Goal: Communication & Community: Answer question/provide support

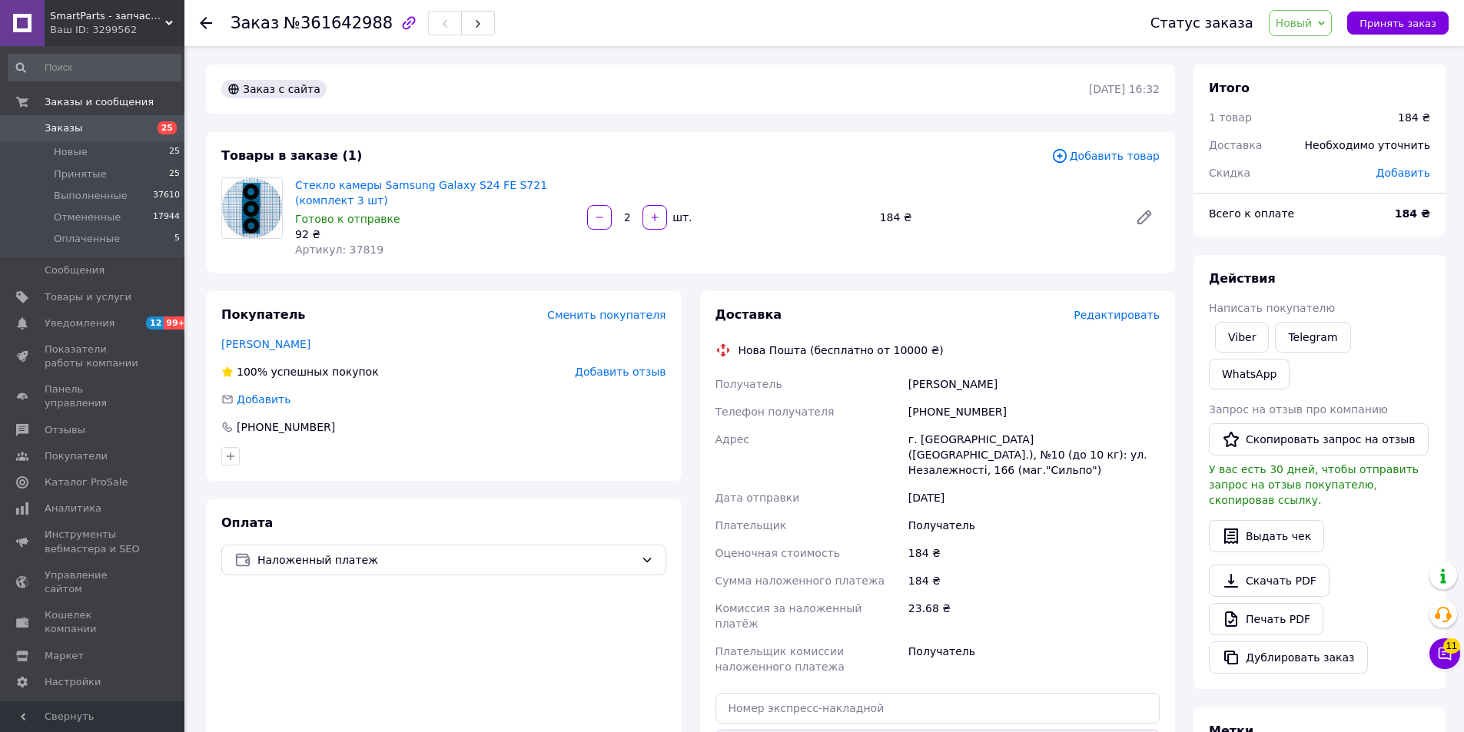
click at [933, 382] on div "[PERSON_NAME]" at bounding box center [1033, 384] width 257 height 28
copy div "Чабан"
click at [1445, 658] on icon at bounding box center [1444, 654] width 13 height 13
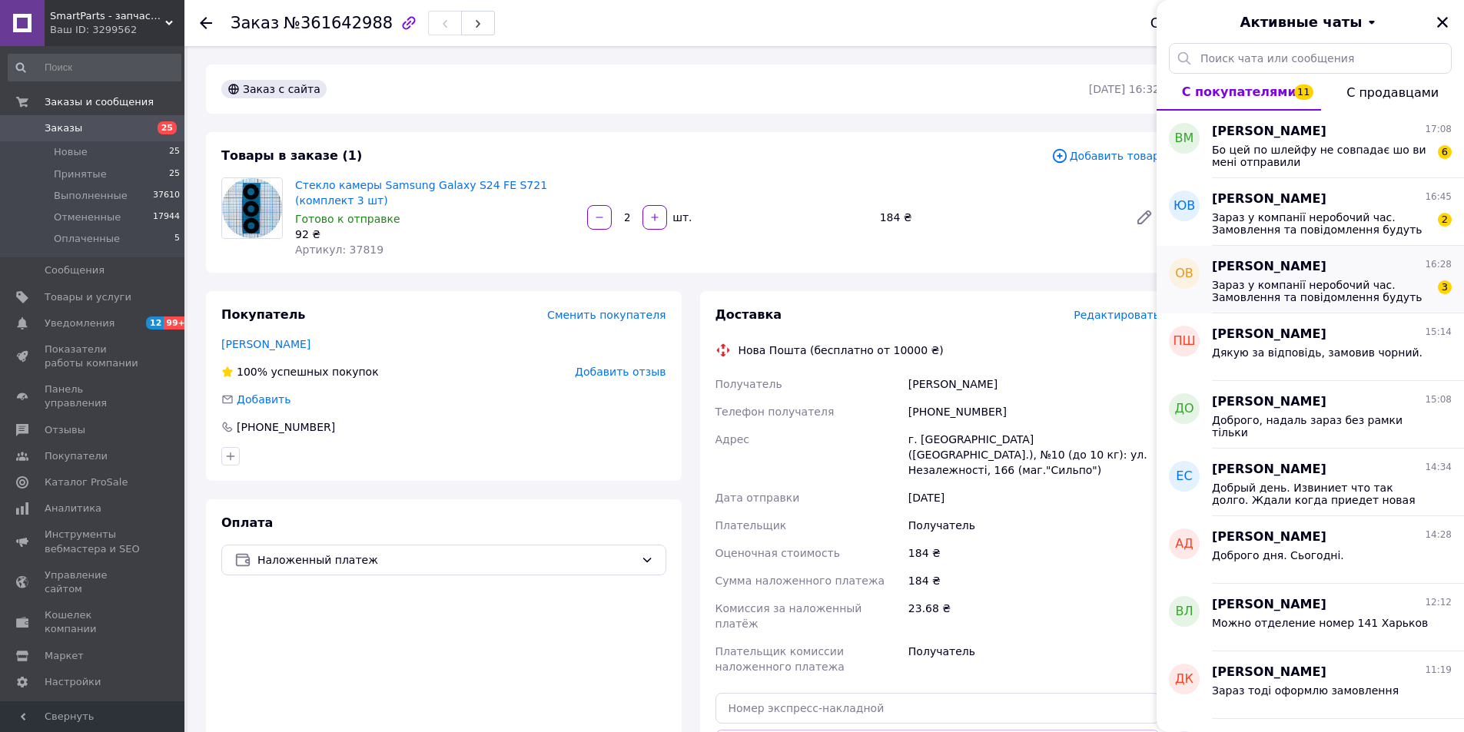
click at [1278, 276] on div "Зараз у компанії неробочий час. Замовлення та повідомлення будуть оброблені з 1…" at bounding box center [1332, 290] width 240 height 28
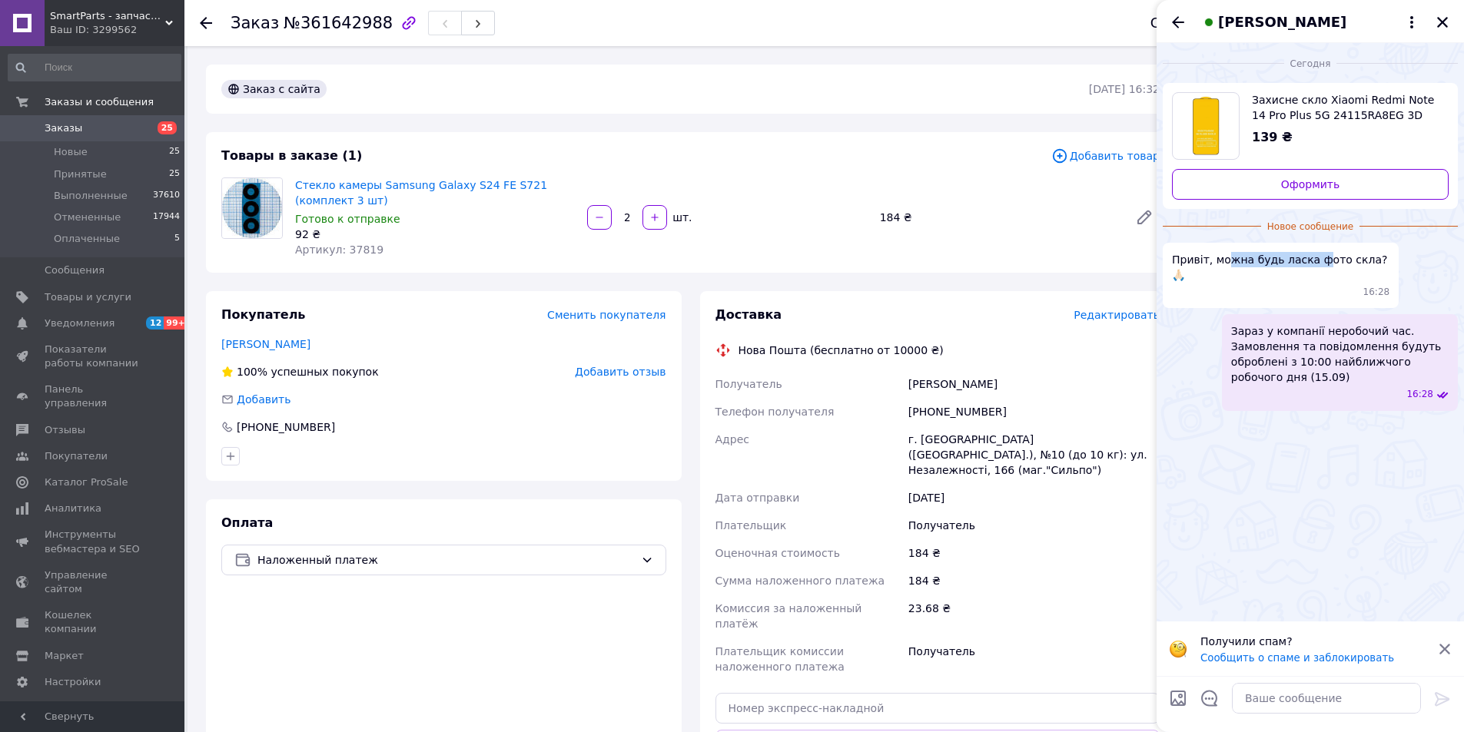
drag, startPoint x: 1224, startPoint y: 260, endPoint x: 1311, endPoint y: 257, distance: 86.9
click at [1311, 257] on span "Привіт, можна будь ласка фото скла? 🙏🏻" at bounding box center [1280, 267] width 217 height 31
click at [1182, 15] on icon "Назад" at bounding box center [1178, 22] width 18 height 18
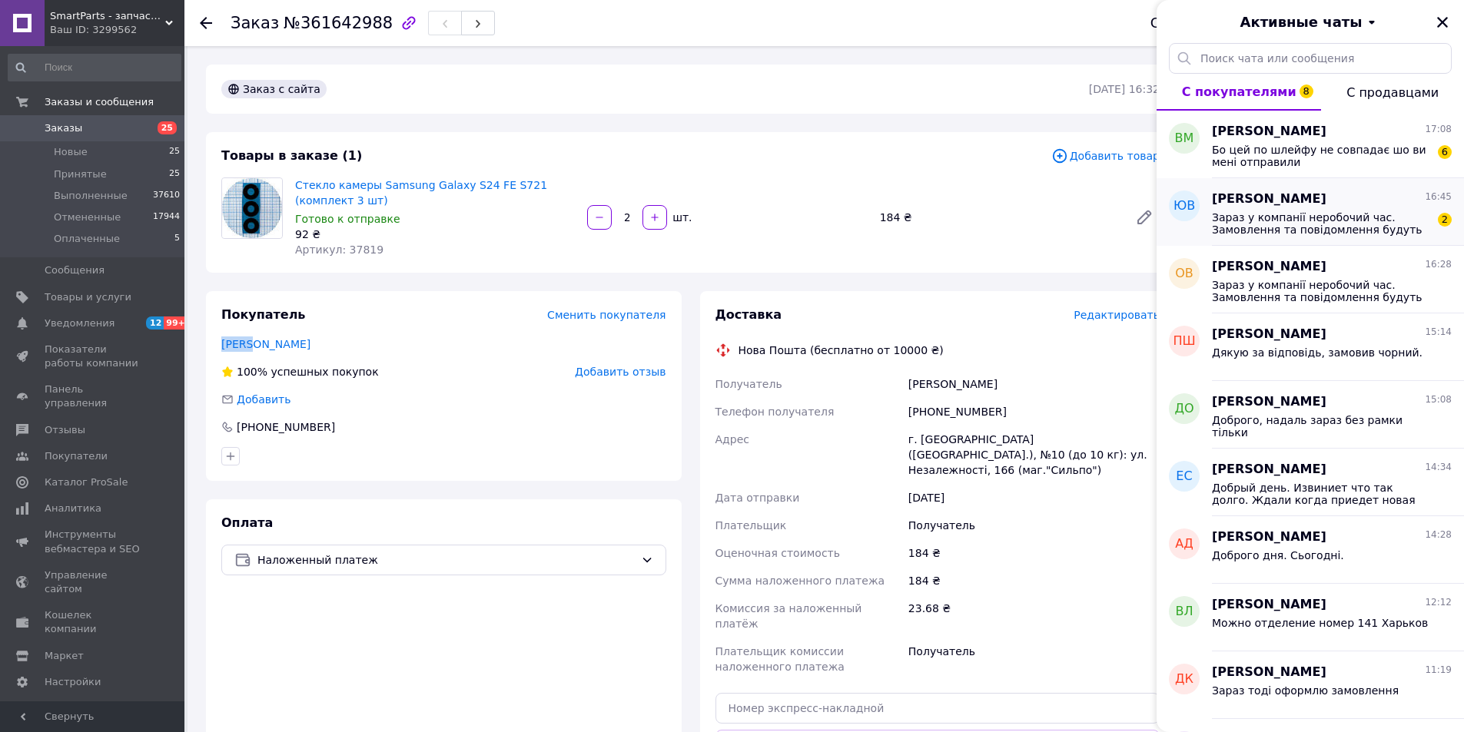
click at [1321, 226] on span "Зараз у компанії неробочий час. Замовлення та повідомлення будуть оброблені з 1…" at bounding box center [1321, 223] width 218 height 25
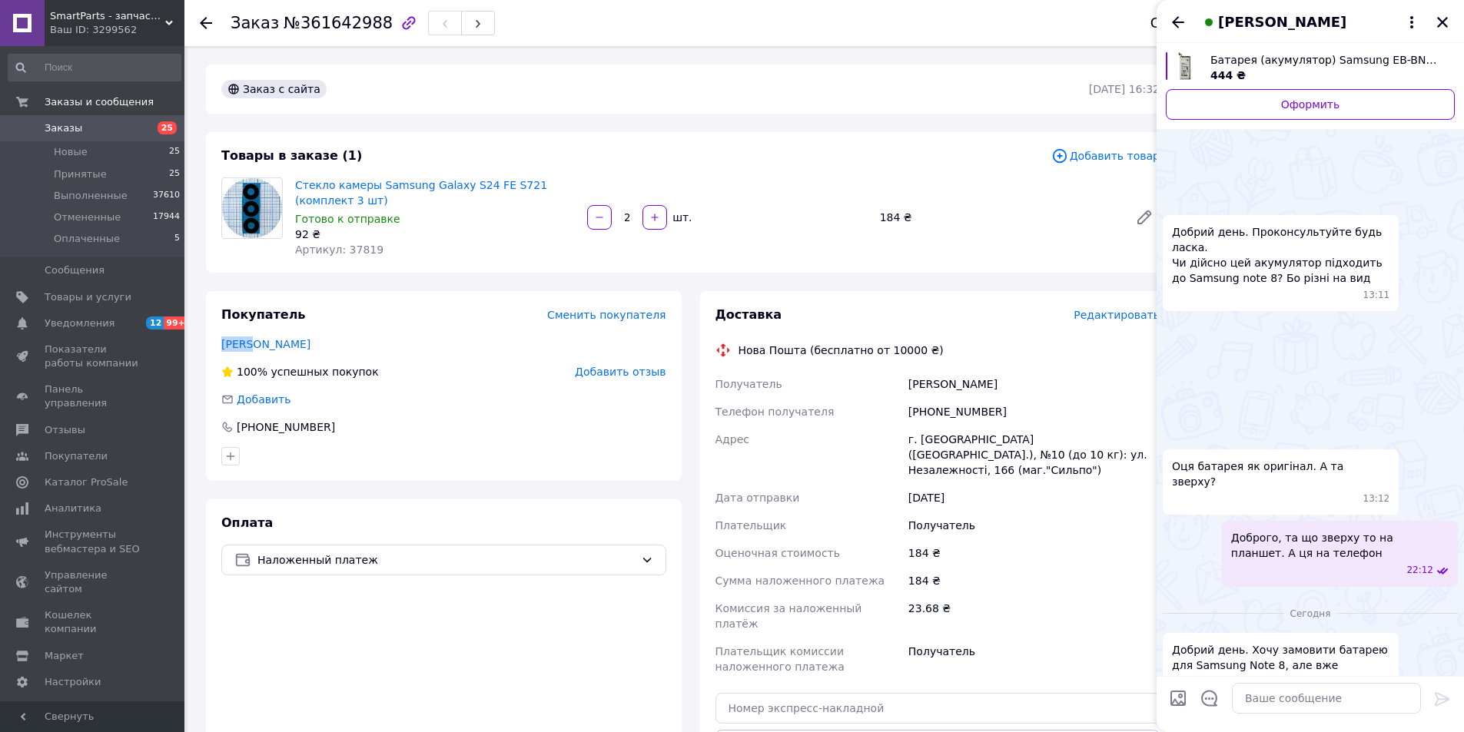
scroll to position [741, 0]
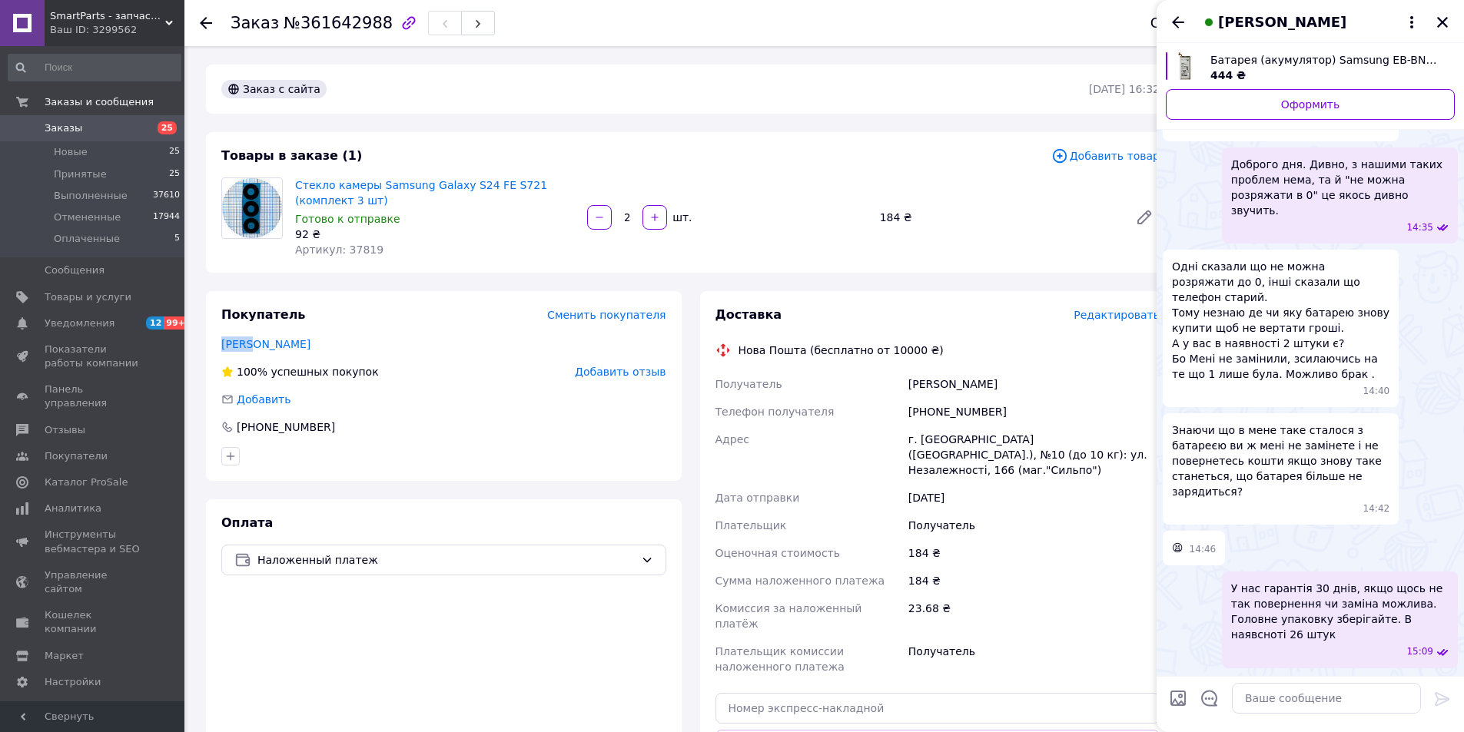
click at [1180, 28] on icon "Назад" at bounding box center [1178, 22] width 18 height 18
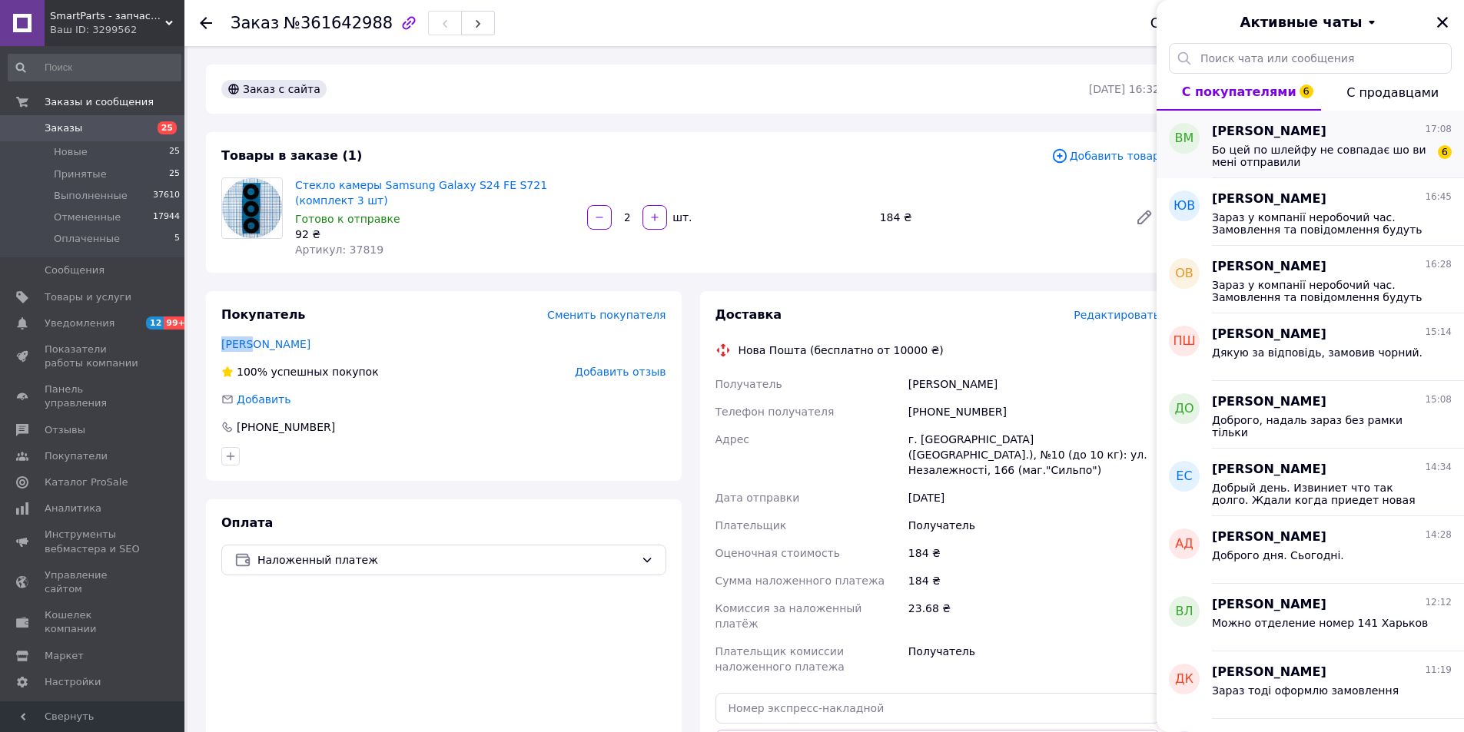
click at [1305, 150] on span "Бо цей по шлейфу не совпадає шо ви мені отправили" at bounding box center [1321, 156] width 218 height 25
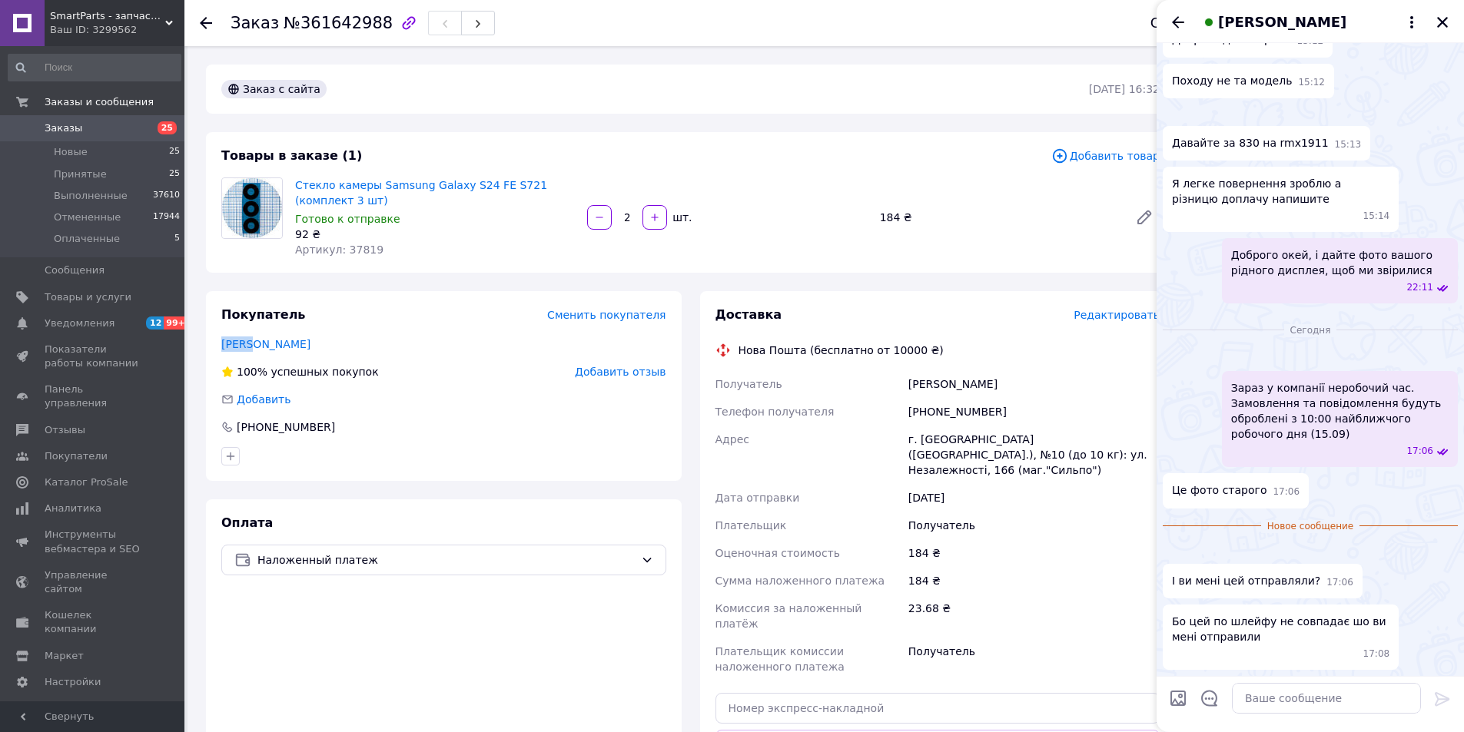
scroll to position [2827, 0]
click at [1175, 545] on img at bounding box center [1168, 551] width 12 height 12
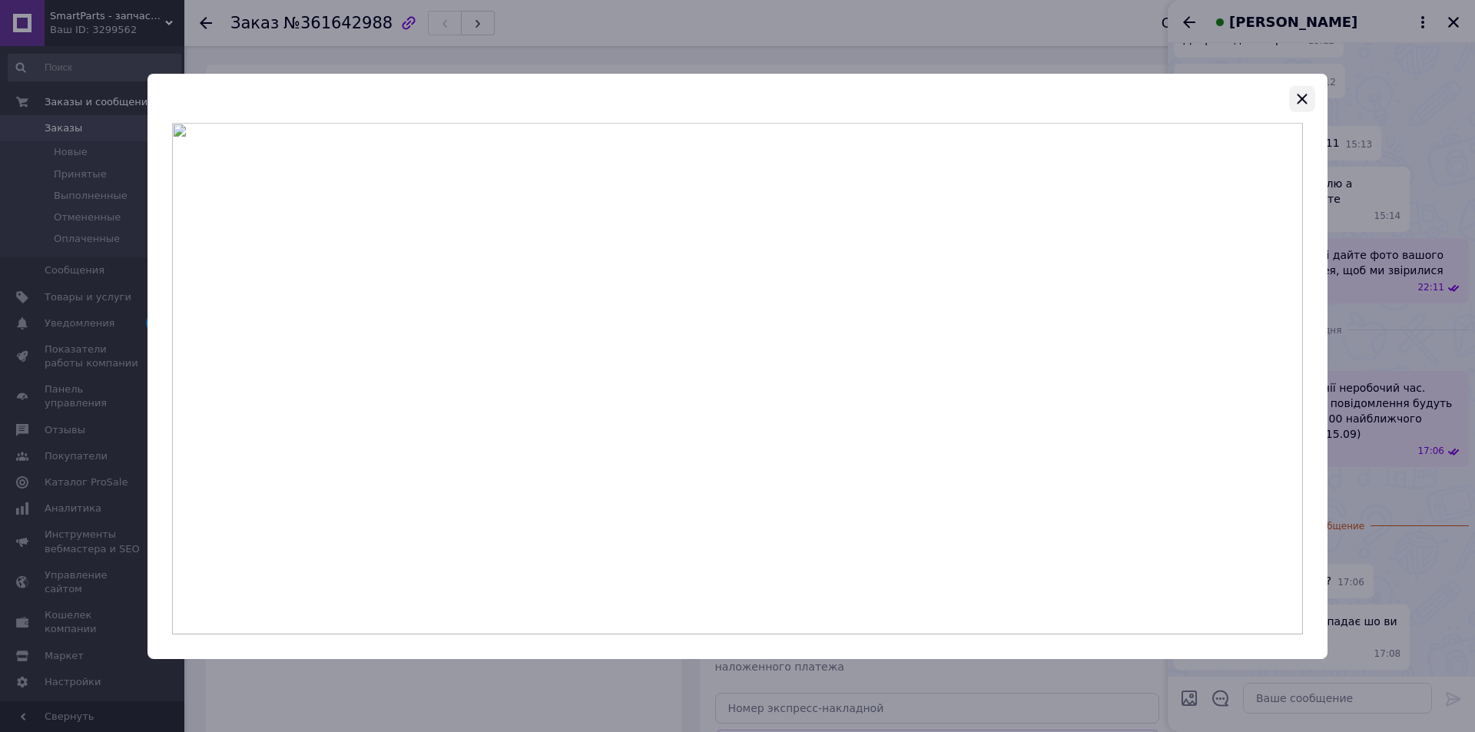
click at [1305, 100] on icon "button" at bounding box center [1302, 99] width 10 height 10
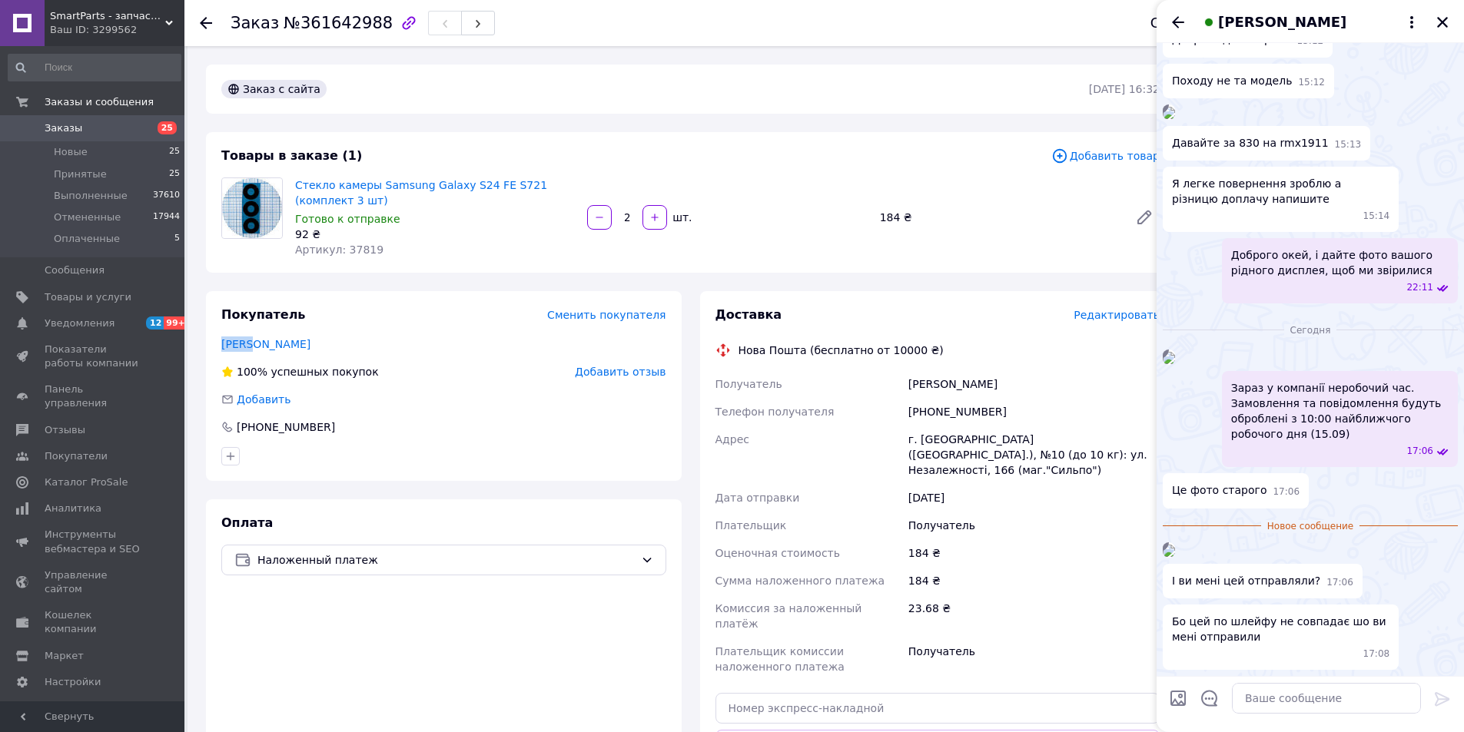
scroll to position [2675, 0]
click at [1175, 352] on img at bounding box center [1168, 358] width 12 height 12
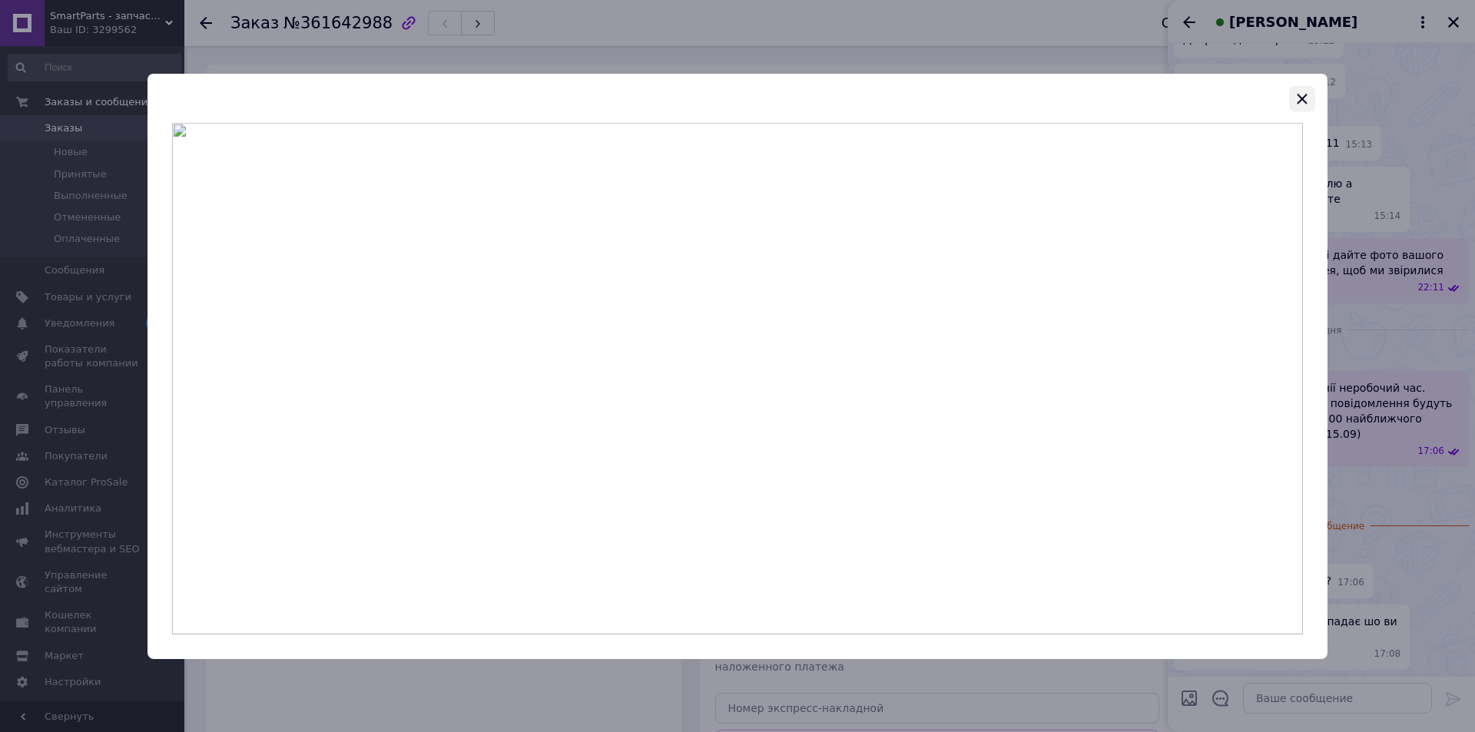
click at [1298, 102] on icon "button" at bounding box center [1302, 99] width 10 height 10
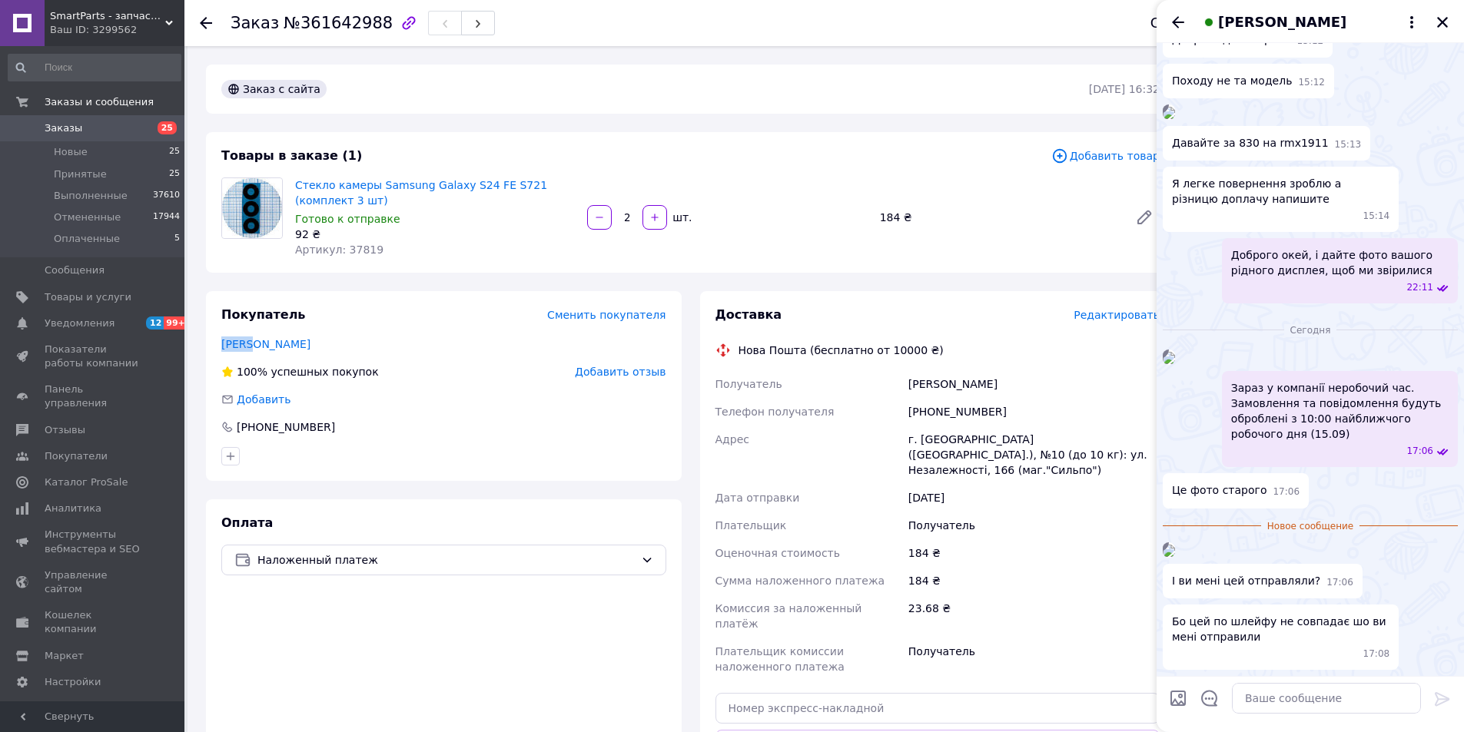
click at [1175, 352] on img at bounding box center [1168, 358] width 12 height 12
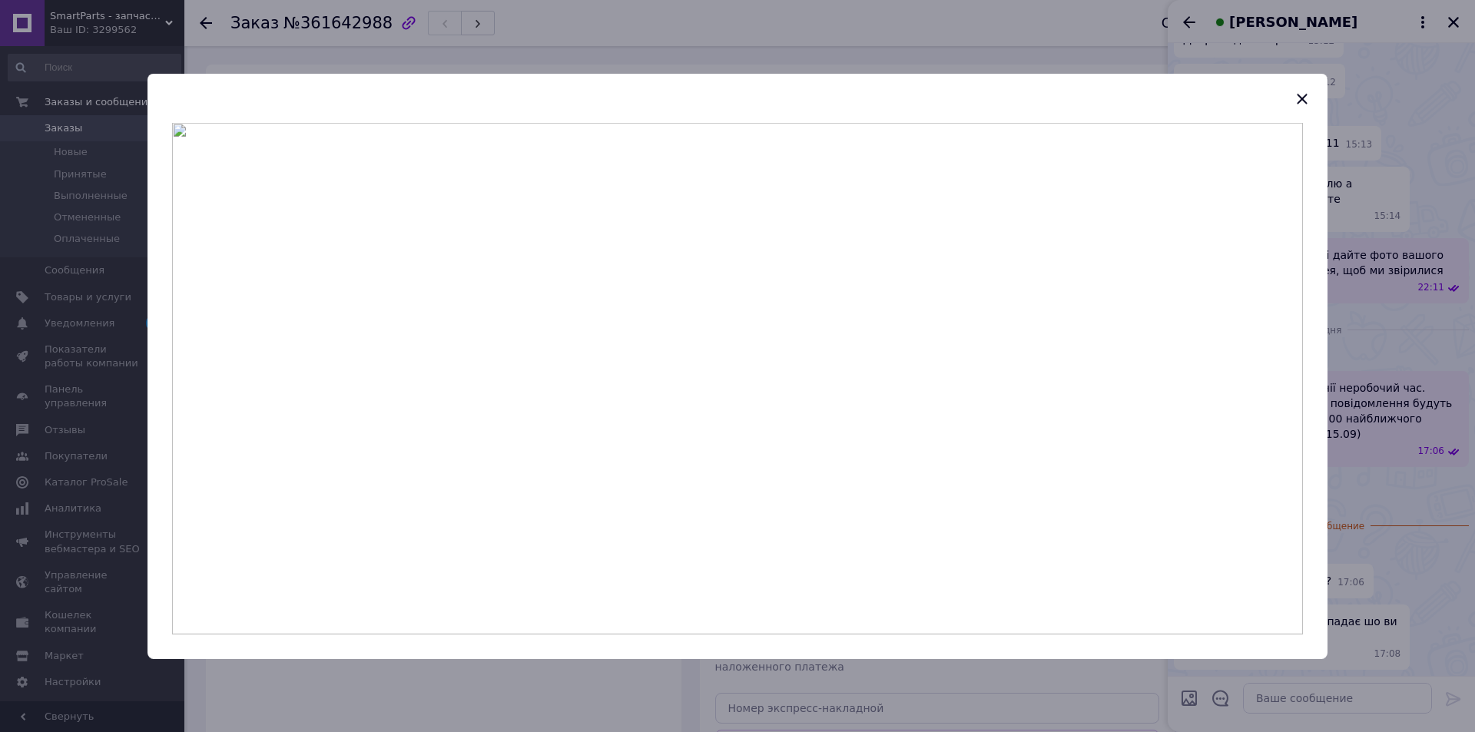
click at [1351, 49] on div at bounding box center [737, 366] width 1475 height 732
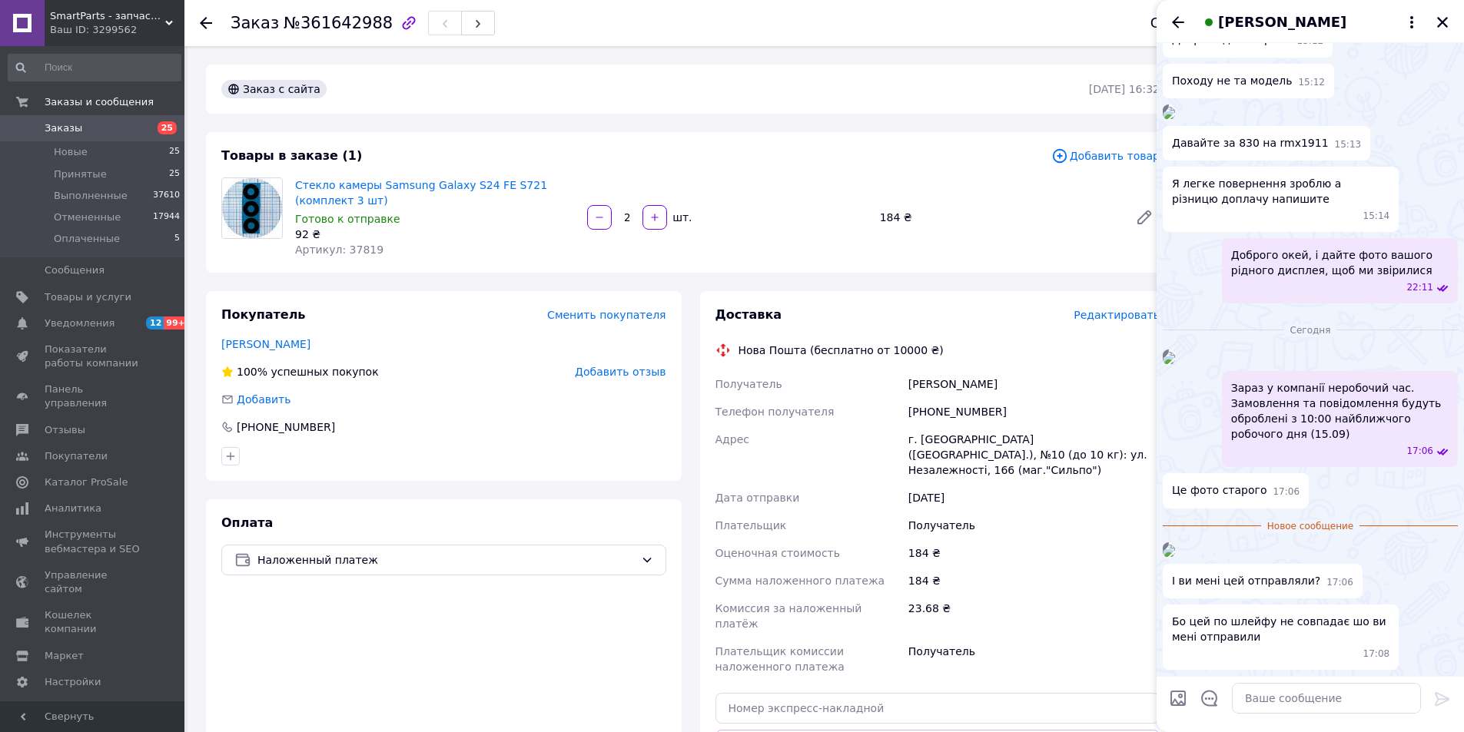
drag, startPoint x: 1257, startPoint y: 9, endPoint x: 1122, endPoint y: 11, distance: 134.5
click at [1288, 16] on div "вова маркелов" at bounding box center [1309, 21] width 307 height 43
click at [1322, 691] on textarea at bounding box center [1326, 698] width 189 height 31
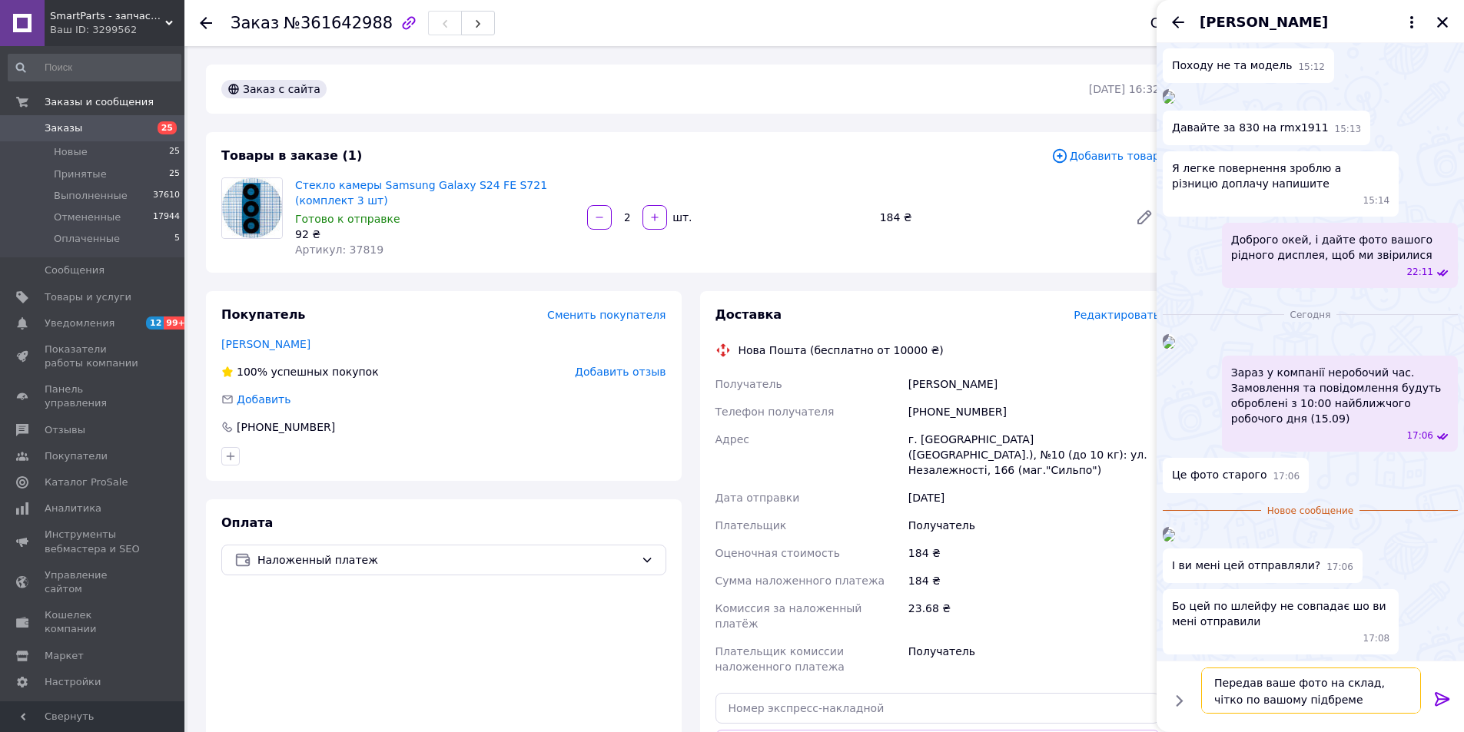
type textarea "Передав ваше фото на склад, чiтко по вашому пiдбремео"
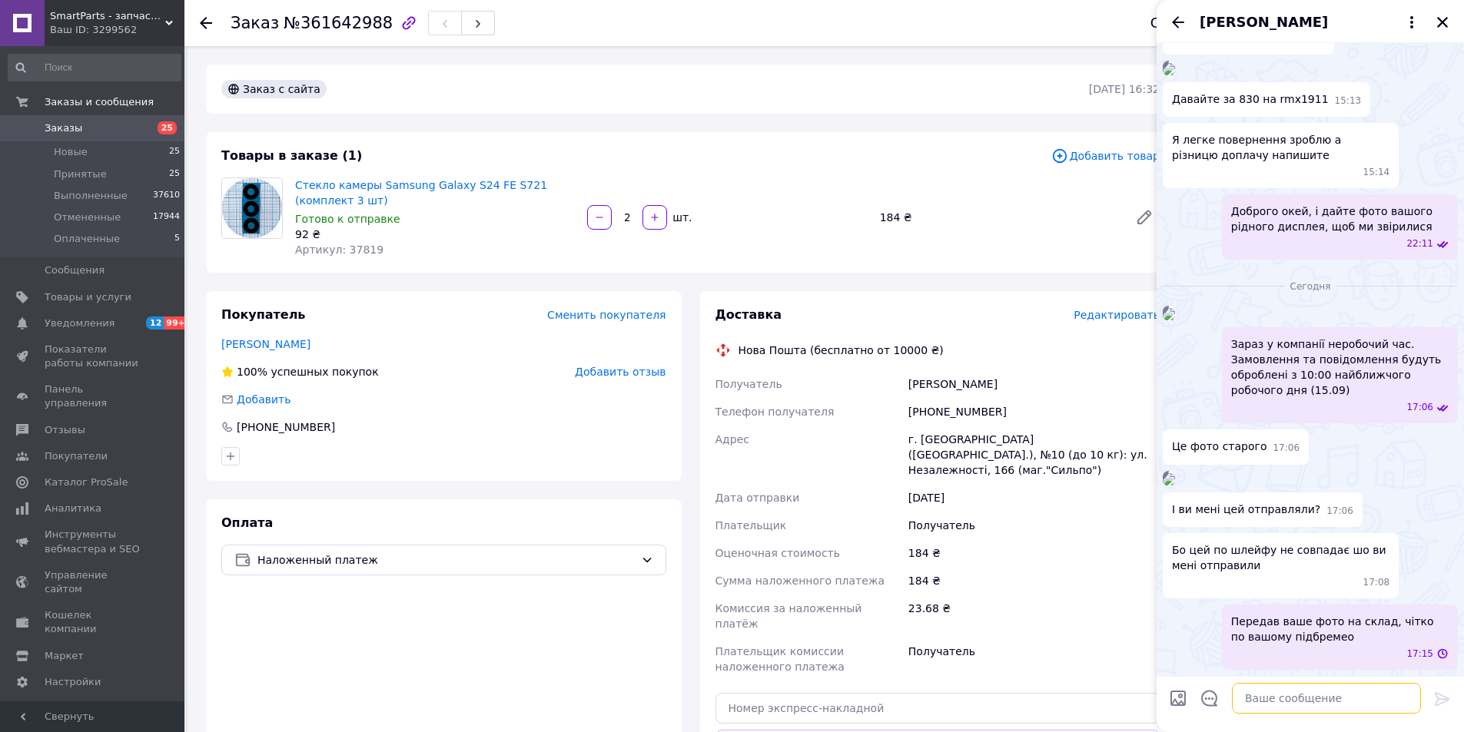
scroll to position [2871, 0]
click at [1320, 645] on div "Передав ваше фото на склад, чiтко по вашому пiдбремео 17:15" at bounding box center [1340, 637] width 236 height 65
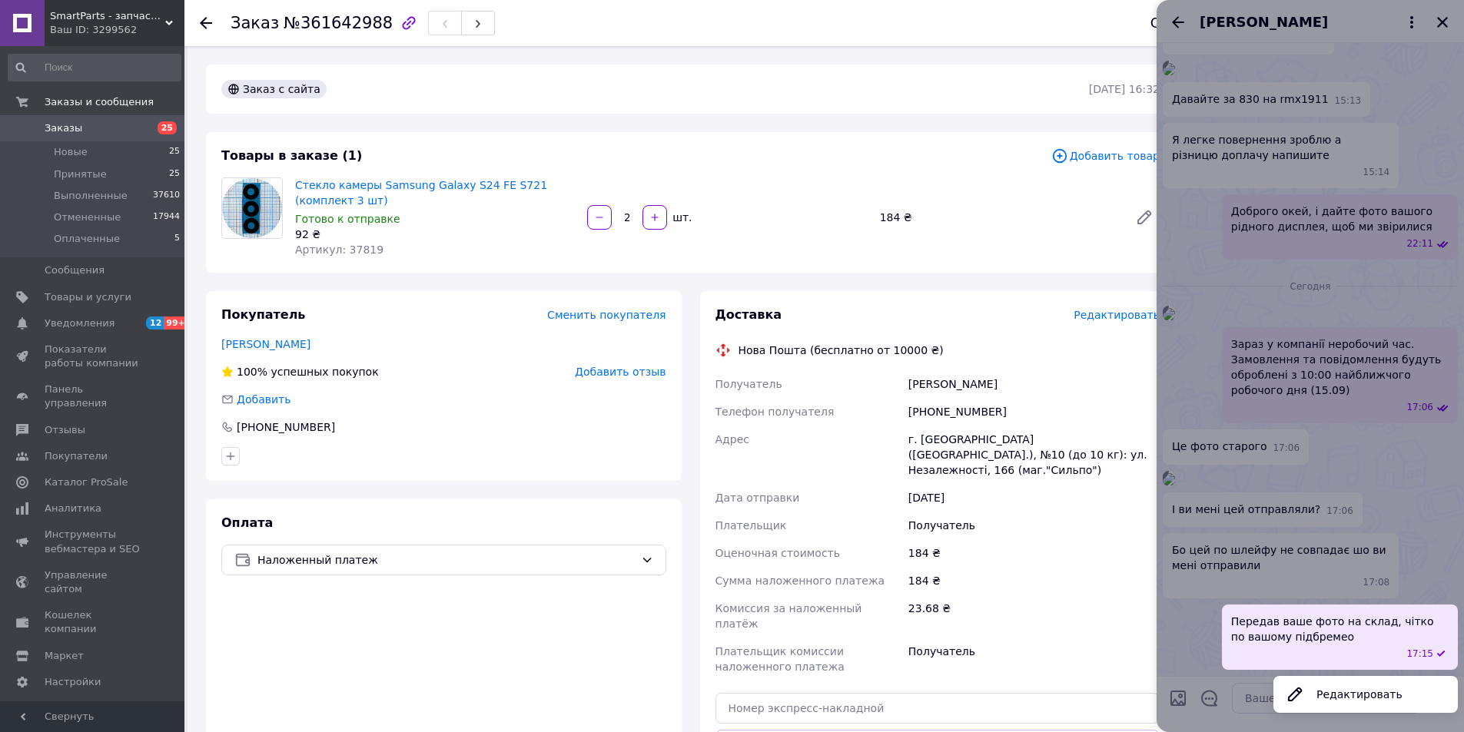
click at [1313, 703] on button "Редактировать" at bounding box center [1365, 694] width 184 height 31
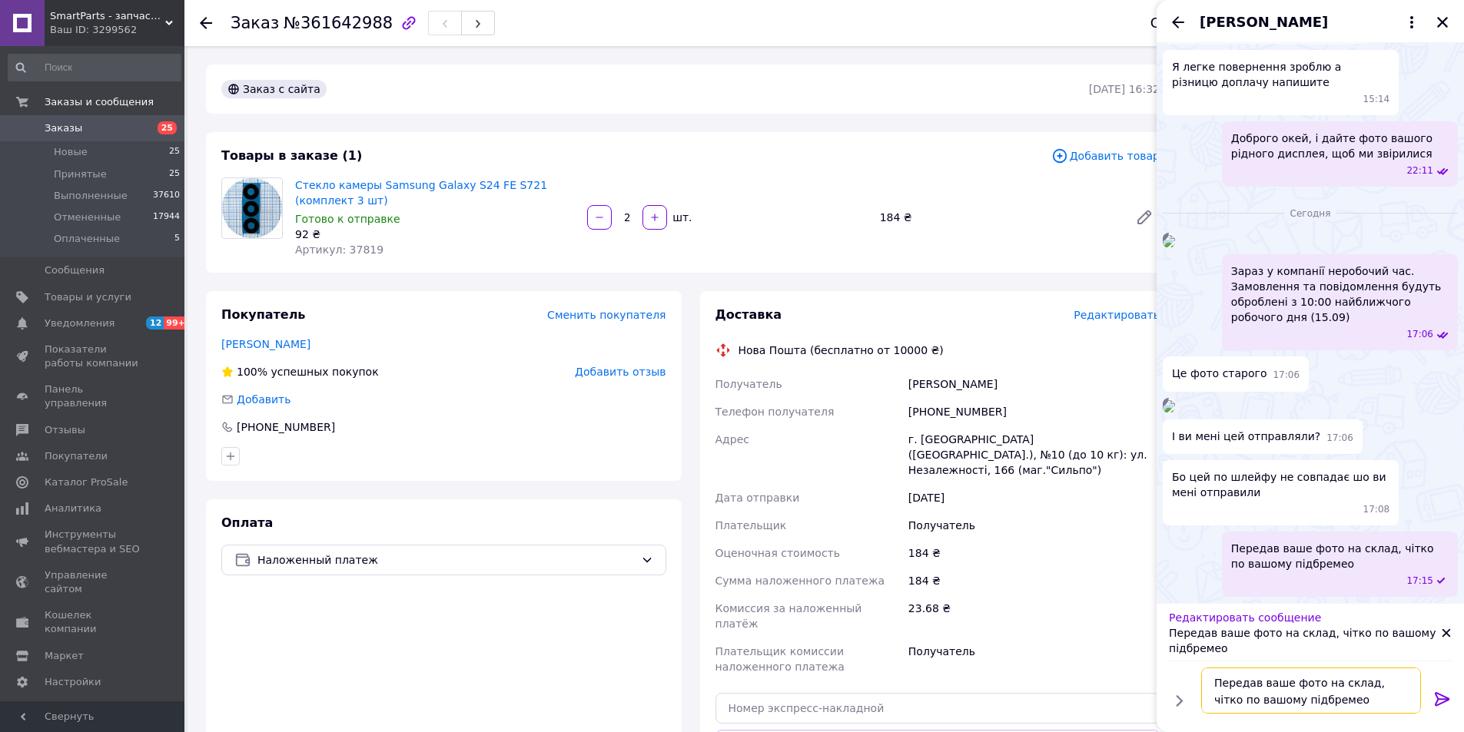
click at [1297, 698] on textarea "Передав ваше фото на склад, чiтко по вашому пiдбремео" at bounding box center [1311, 691] width 220 height 46
type textarea "Передав ваше фото на склад, чiтко по вашому пiдберемо"
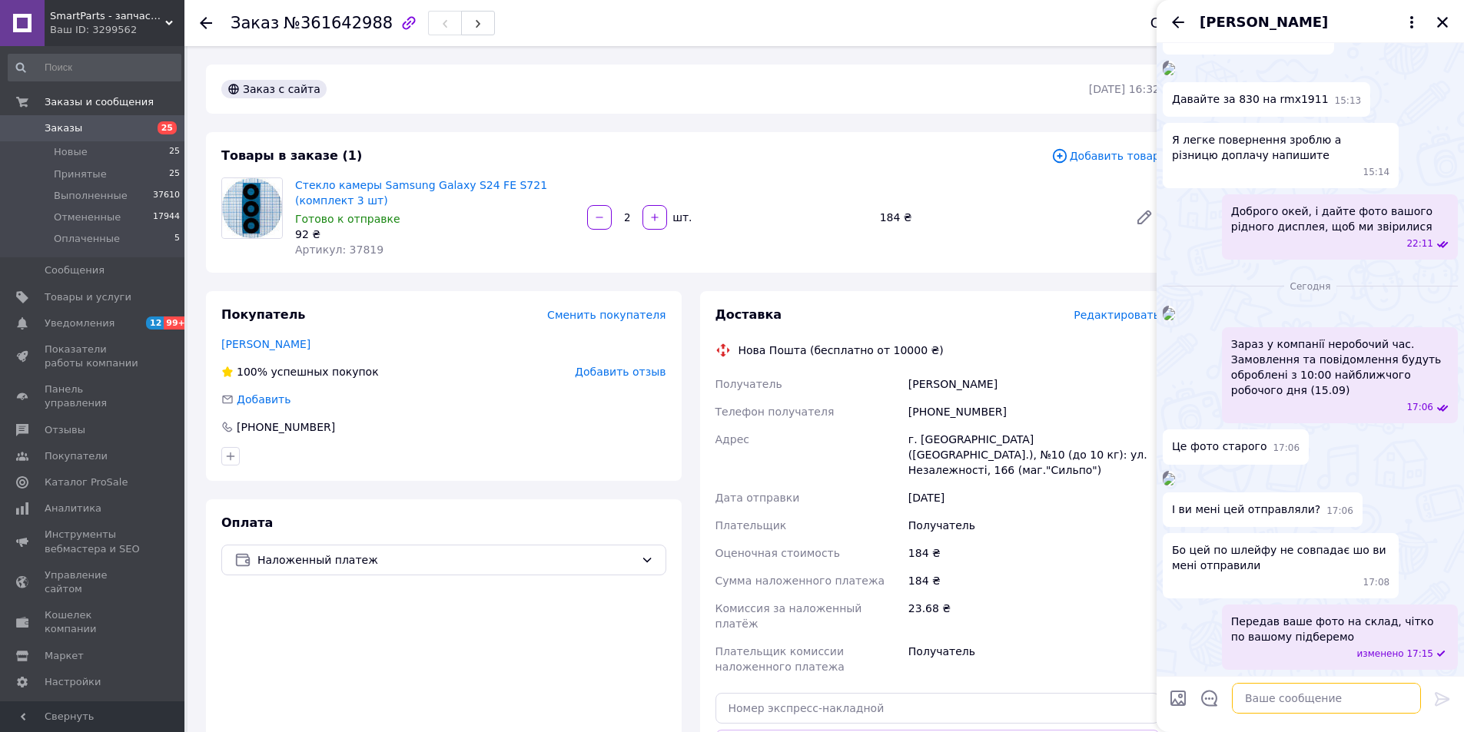
scroll to position [2719, 0]
click at [1186, 26] on icon "Назад" at bounding box center [1178, 22] width 18 height 18
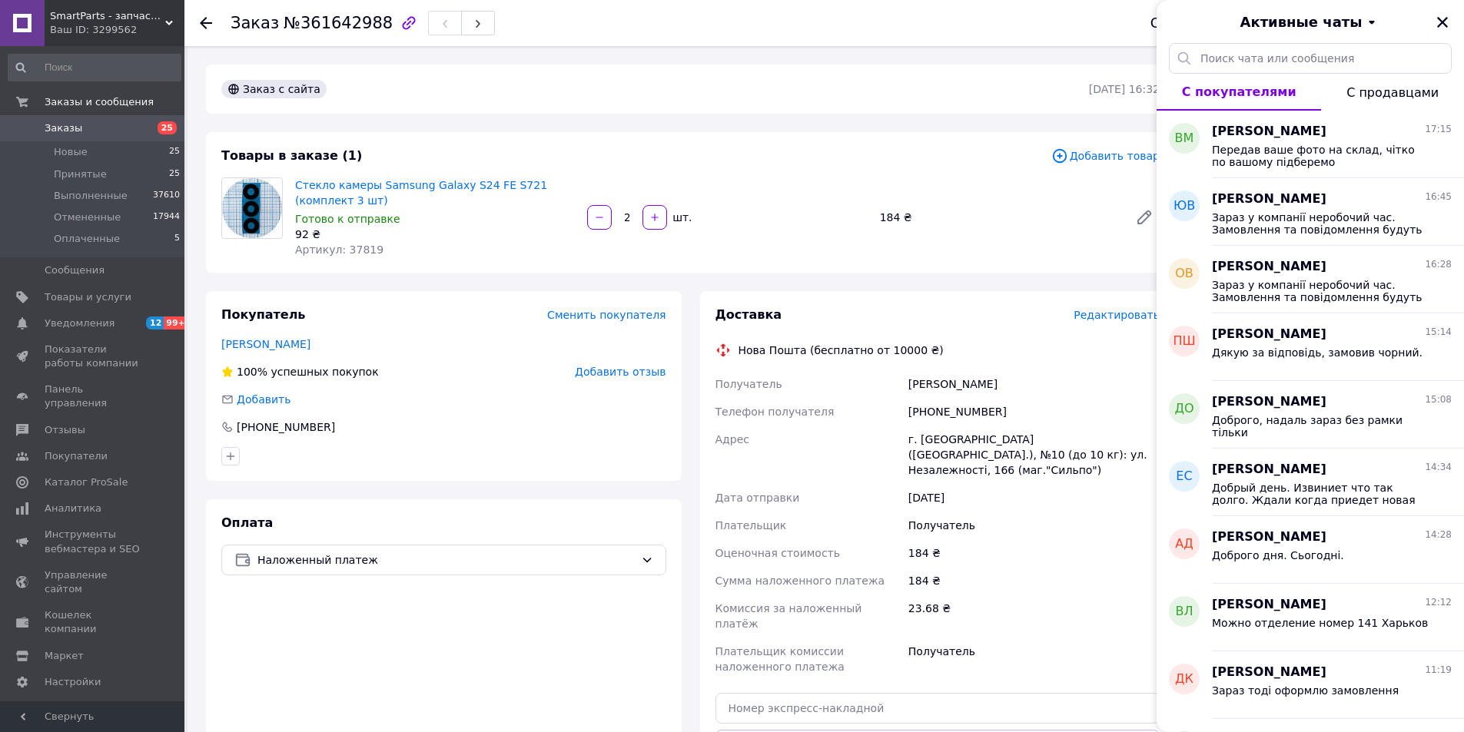
click at [1431, 26] on div "Активные чаты" at bounding box center [1309, 21] width 307 height 43
click at [1440, 22] on icon "Закрыть" at bounding box center [1442, 22] width 14 height 14
